Goal: Task Accomplishment & Management: Manage account settings

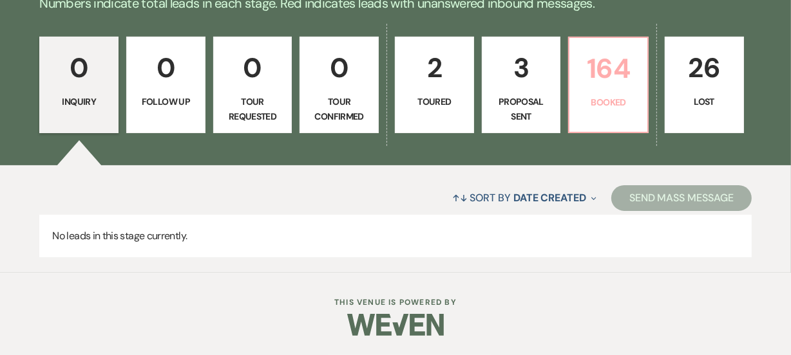
click at [603, 104] on p "Booked" at bounding box center [608, 102] width 62 height 14
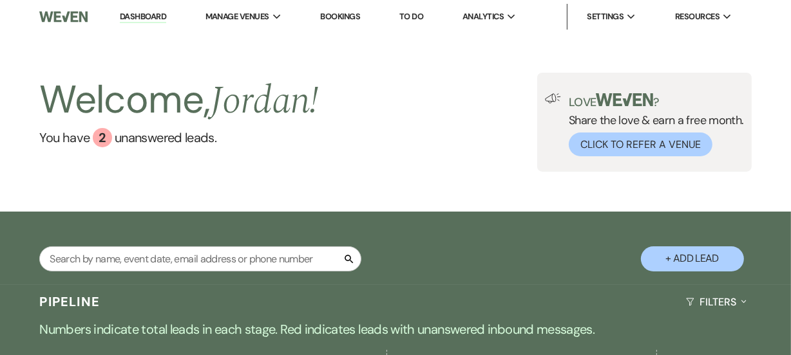
scroll to position [412, 0]
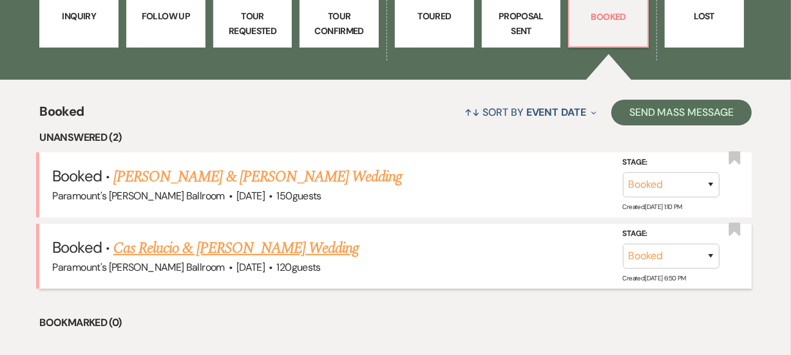
click at [314, 240] on link "Cas Relucio & [PERSON_NAME] Wedding" at bounding box center [235, 248] width 245 height 23
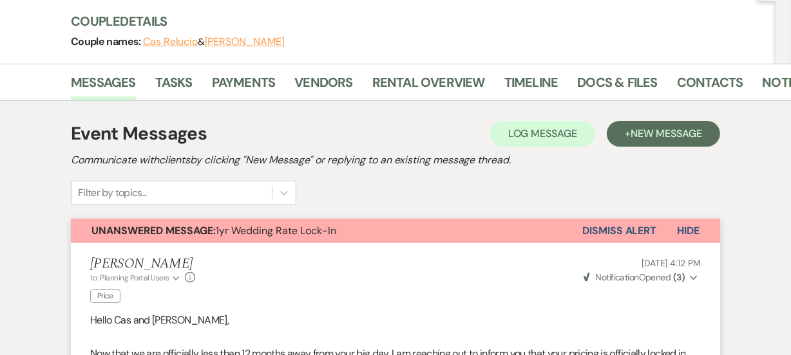
scroll to position [351, 0]
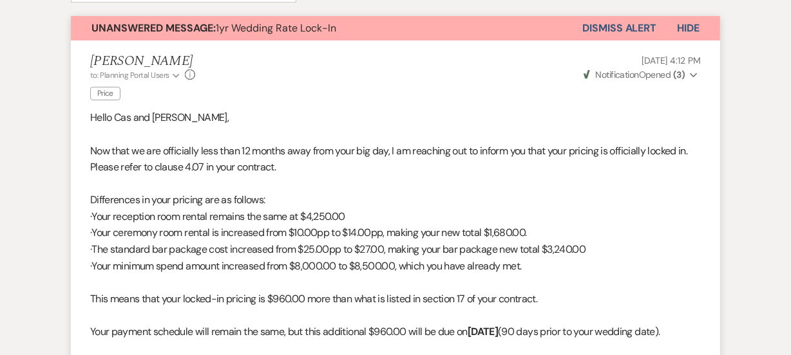
click at [630, 27] on button "Dismiss Alert" at bounding box center [619, 28] width 74 height 24
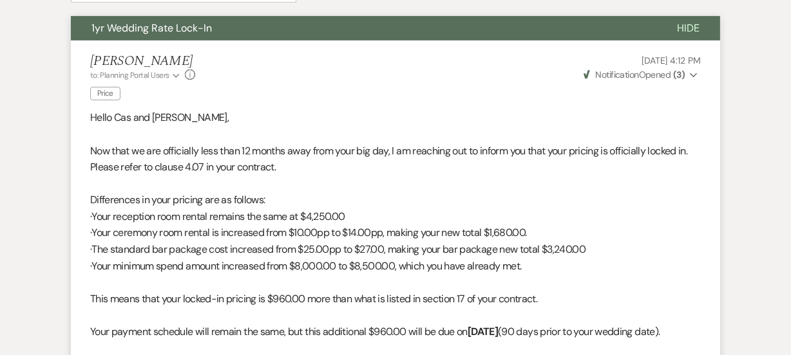
click at [472, 167] on p "Now that we are officially less than 12 months away from your big day, I am rea…" at bounding box center [395, 159] width 610 height 33
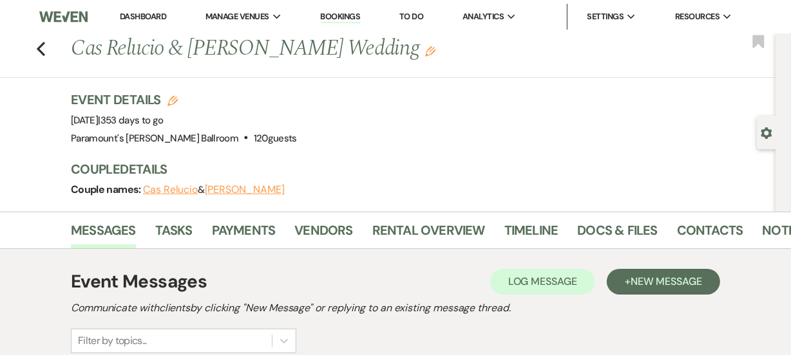
click at [141, 20] on link "Dashboard" at bounding box center [143, 16] width 46 height 11
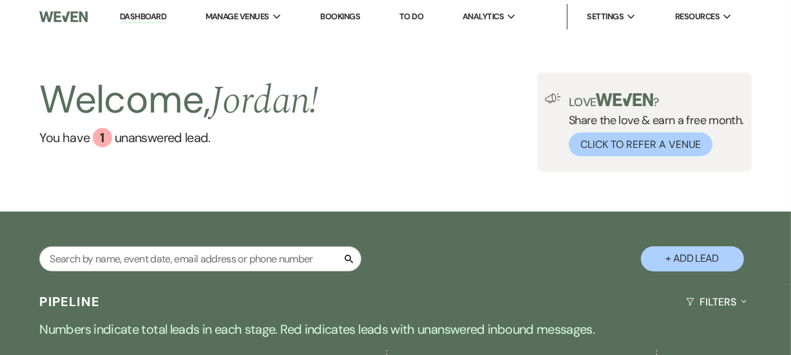
click at [362, 164] on div "Welcome, [PERSON_NAME] ! You have 1 unanswered lead . Love ? Share the love & e…" at bounding box center [395, 122] width 791 height 99
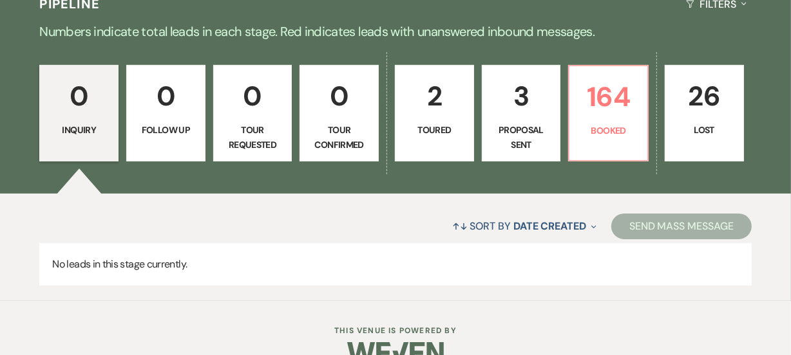
scroll to position [304, 0]
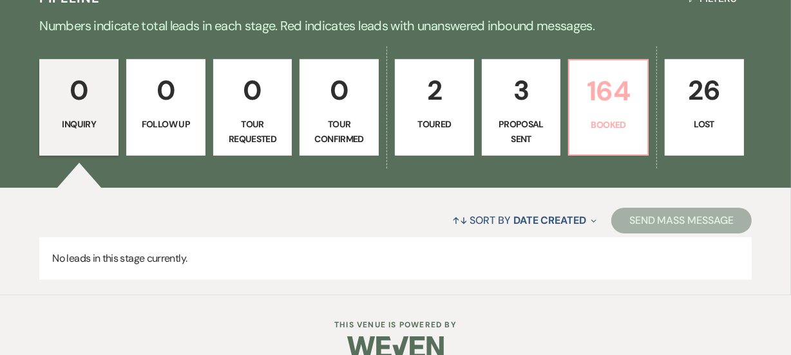
click at [633, 120] on p "Booked" at bounding box center [608, 125] width 62 height 14
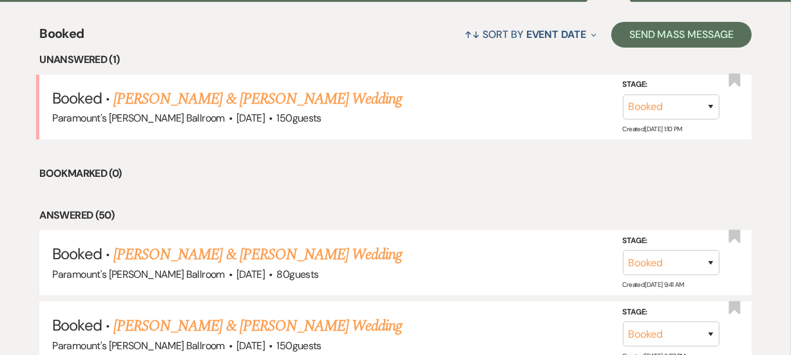
scroll to position [491, 0]
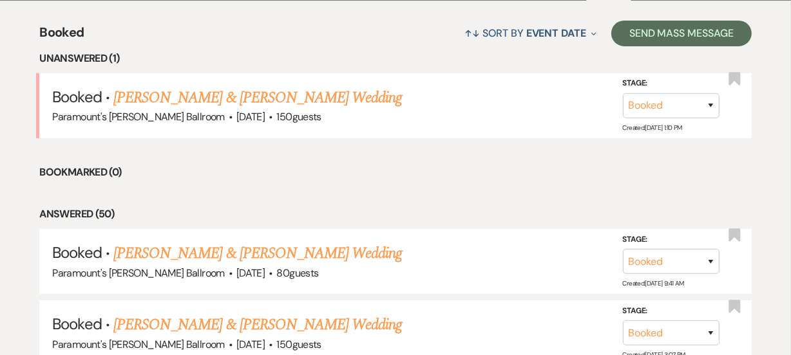
click at [407, 24] on div "↑↓ Sort By Event Date Expand Send Mass Message" at bounding box center [417, 33] width 667 height 34
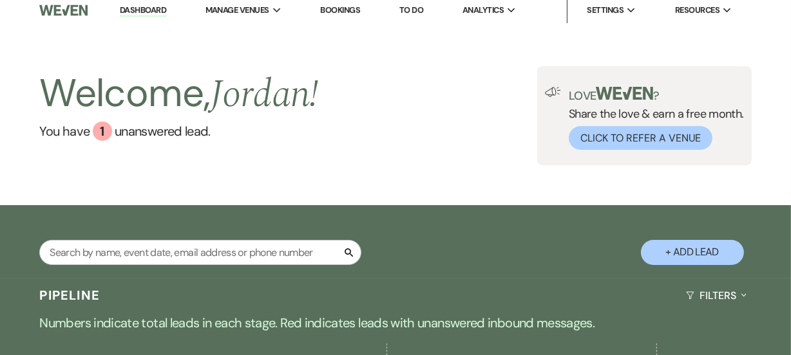
scroll to position [0, 0]
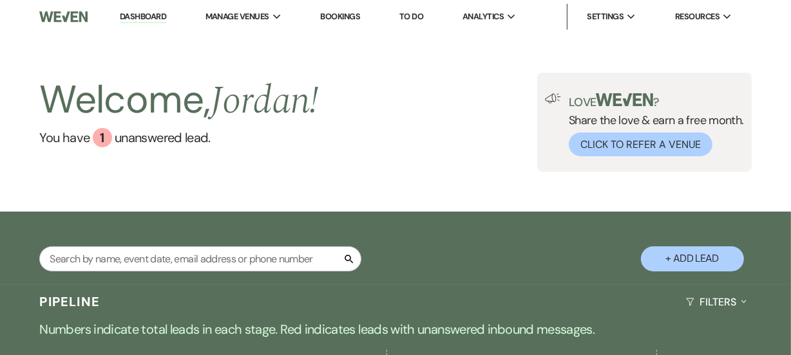
click at [386, 160] on div "Welcome, [PERSON_NAME] ! You have 1 unanswered lead . Love ? Share the love & e…" at bounding box center [395, 122] width 791 height 99
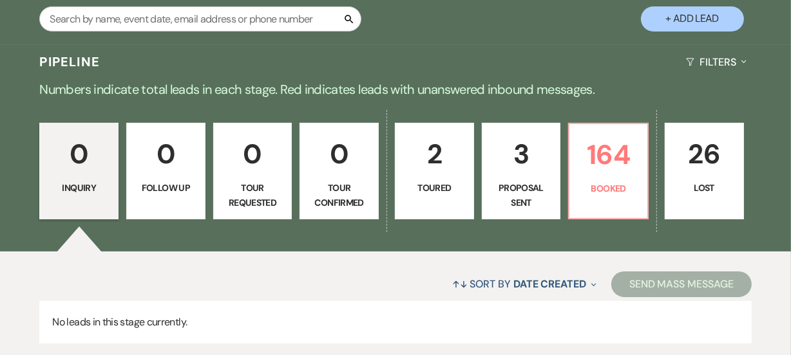
scroll to position [258, 0]
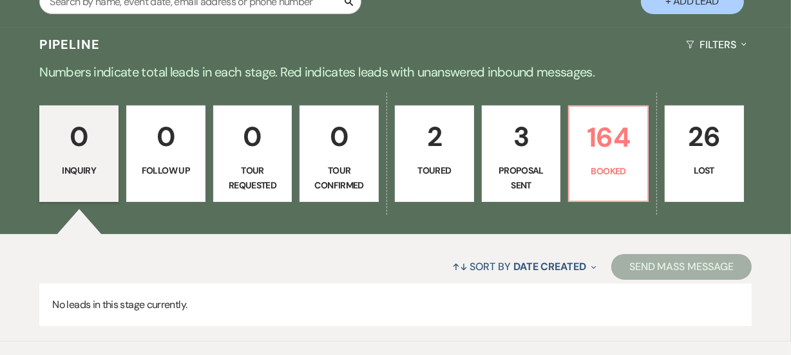
click at [288, 258] on div "↑↓ Sort By Date Created Expand Send Mass Message" at bounding box center [394, 267] width 711 height 34
click at [636, 175] on p "Booked" at bounding box center [608, 171] width 62 height 14
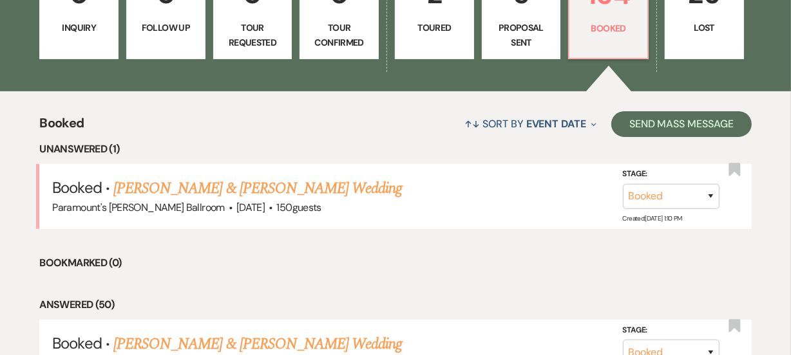
scroll to position [515, 0]
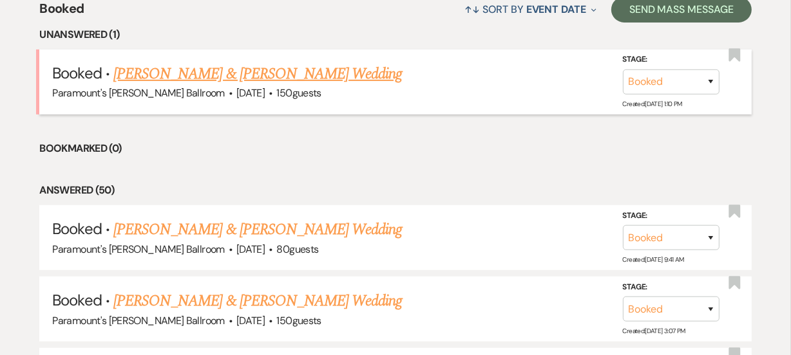
click at [325, 75] on link "[PERSON_NAME] & [PERSON_NAME] Wedding" at bounding box center [257, 73] width 288 height 23
